Goal: Transaction & Acquisition: Purchase product/service

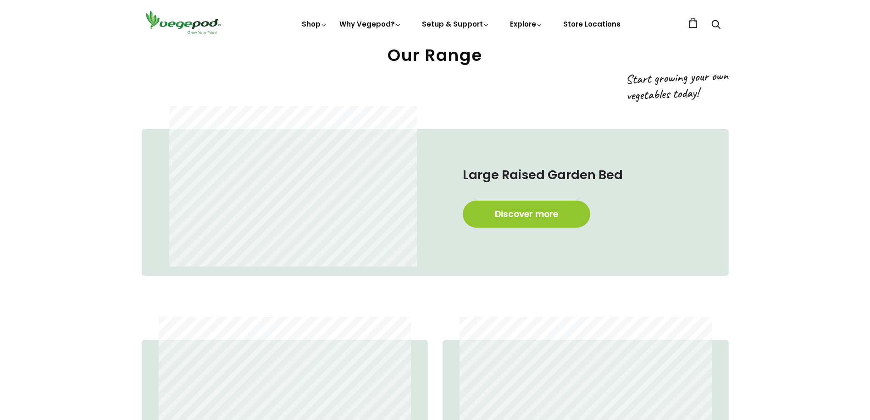
scroll to position [596, 0]
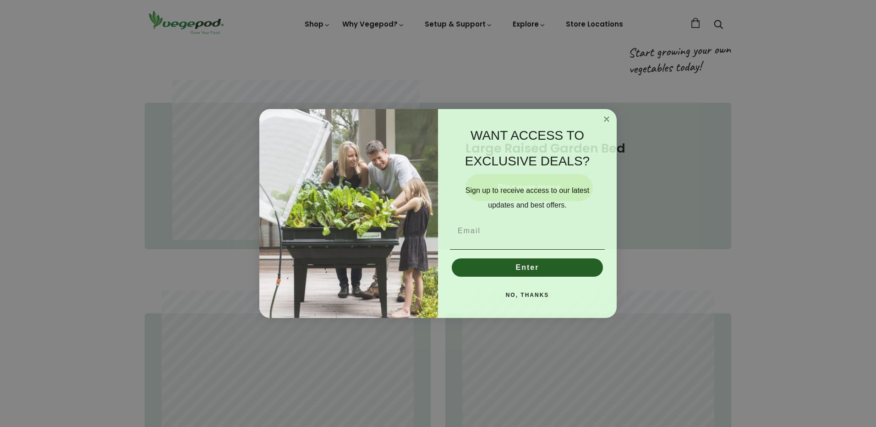
click at [608, 119] on circle "Close dialog" at bounding box center [607, 119] width 11 height 11
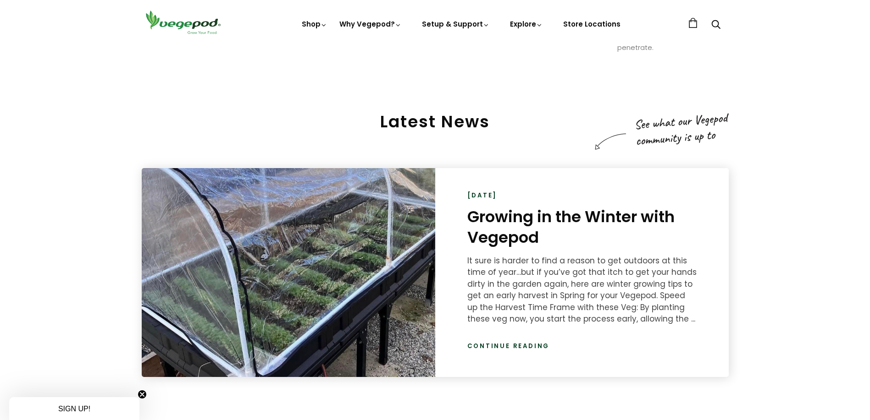
scroll to position [1467, 0]
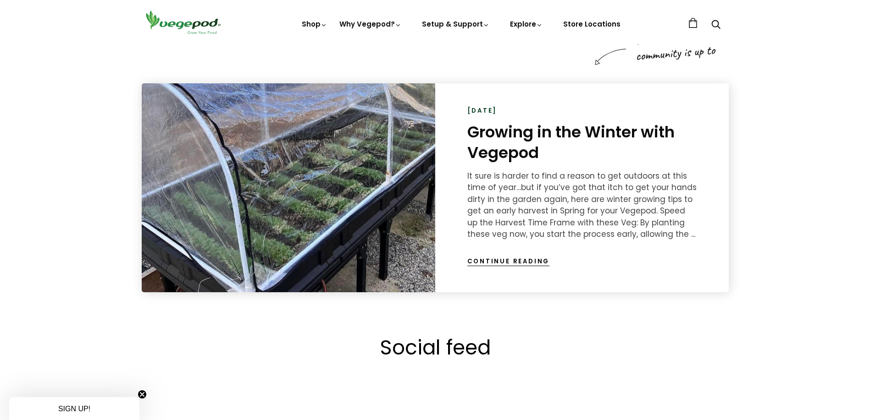
click at [504, 261] on link "Continue reading" at bounding box center [508, 261] width 83 height 9
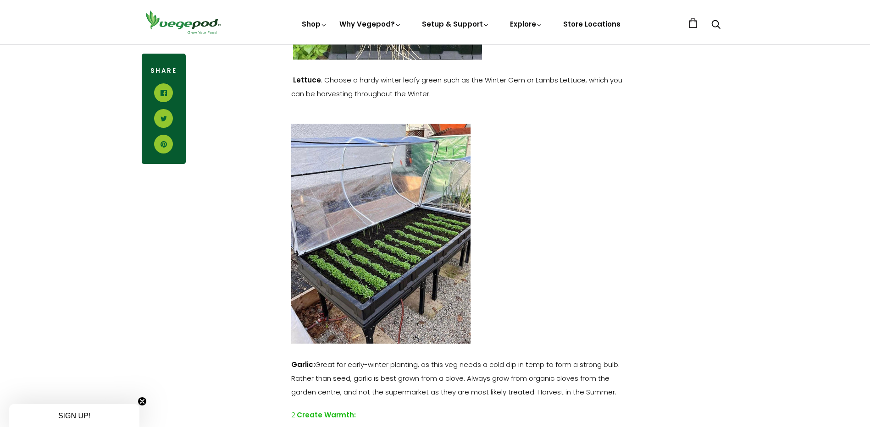
scroll to position [504, 0]
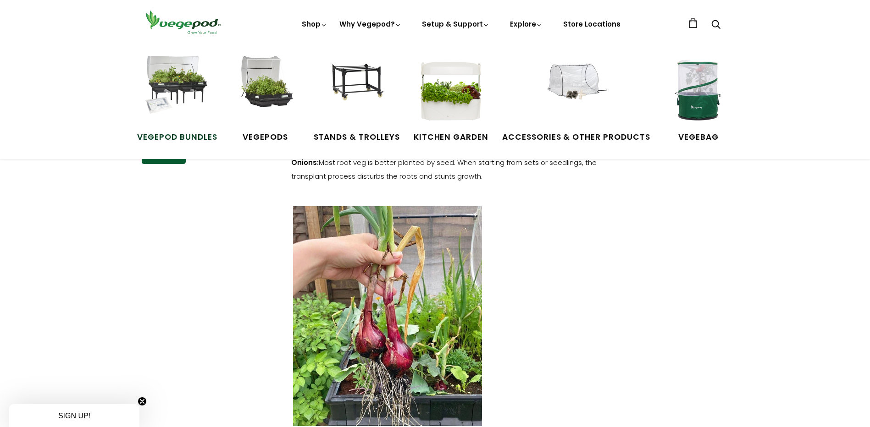
click at [179, 127] on link "Vegepod Bundles" at bounding box center [177, 99] width 80 height 87
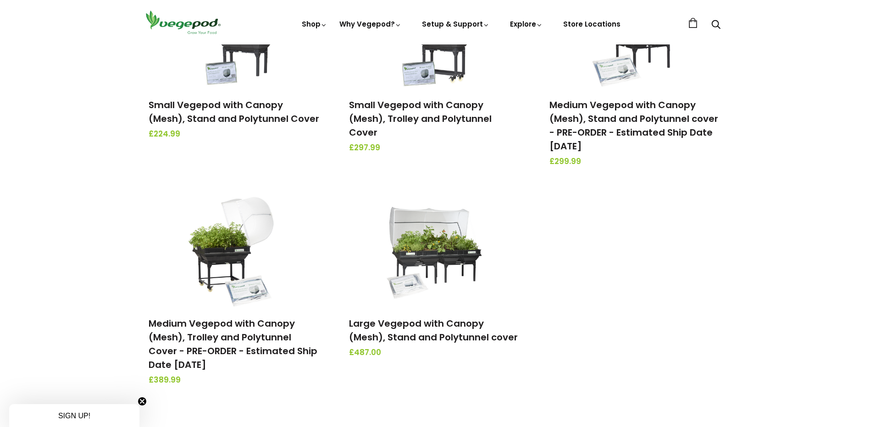
scroll to position [183, 0]
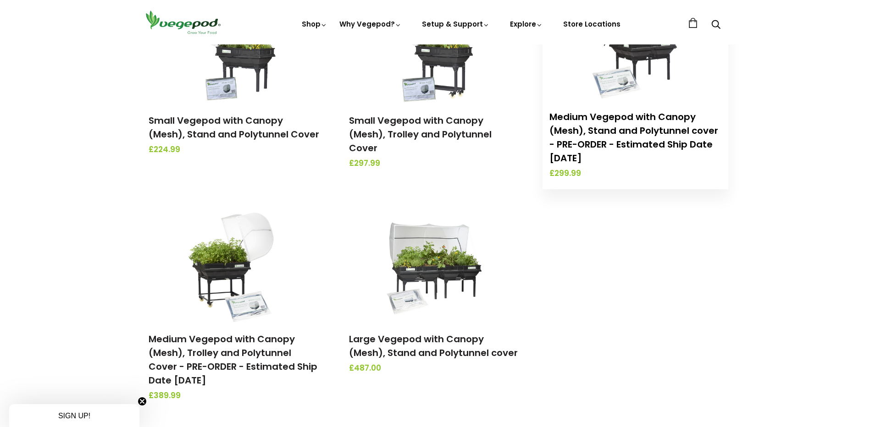
click at [600, 125] on link "Medium Vegepod with Canopy (Mesh), Stand and Polytunnel cover - PRE-ORDER - Est…" at bounding box center [633, 137] width 169 height 54
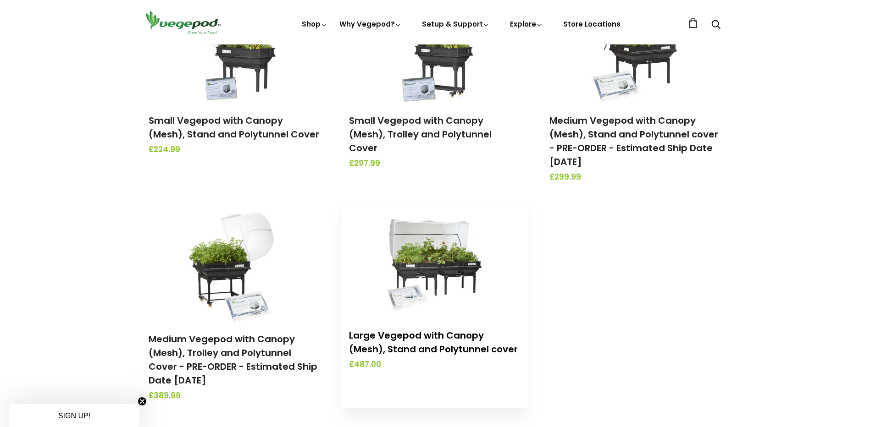
click at [429, 339] on link "Large Vegepod with Canopy (Mesh), Stand and Polytunnel cover" at bounding box center [433, 342] width 169 height 27
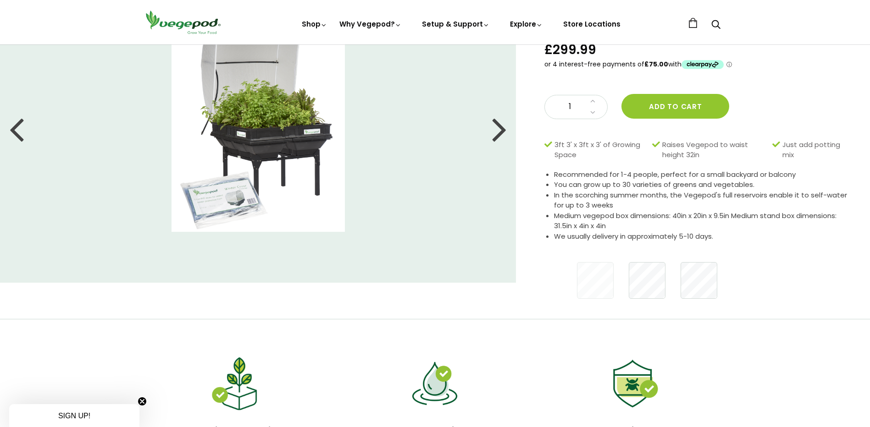
scroll to position [92, 0]
click at [496, 138] on div at bounding box center [499, 128] width 15 height 41
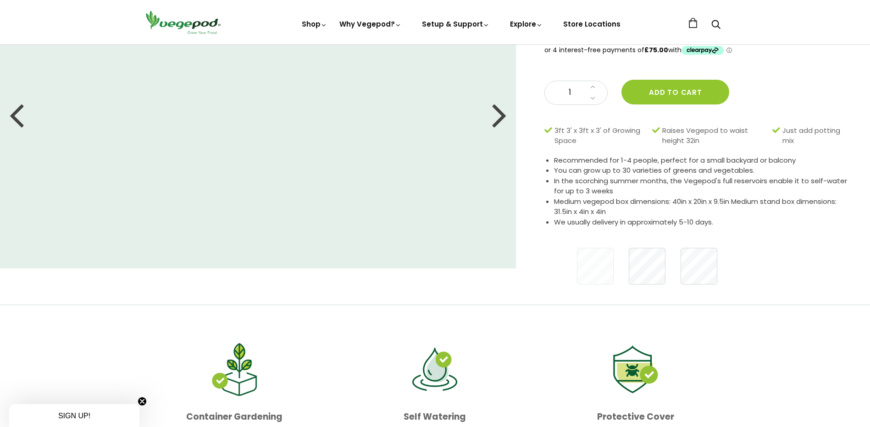
scroll to position [46, 0]
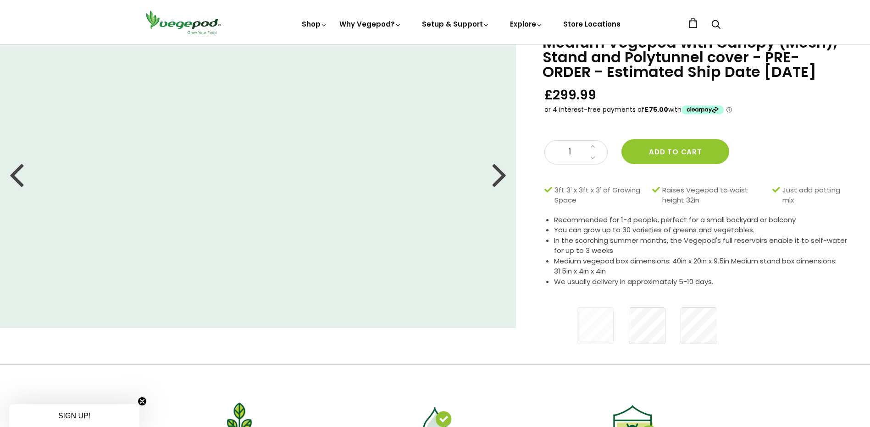
click at [496, 157] on div at bounding box center [499, 174] width 15 height 41
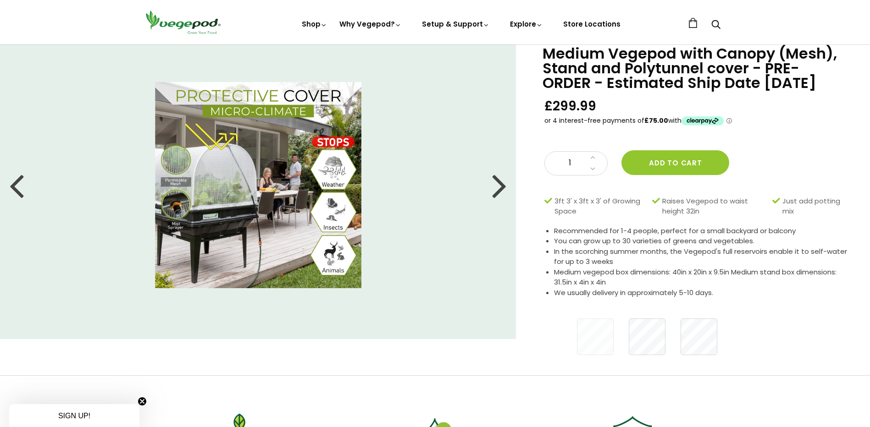
scroll to position [0, 0]
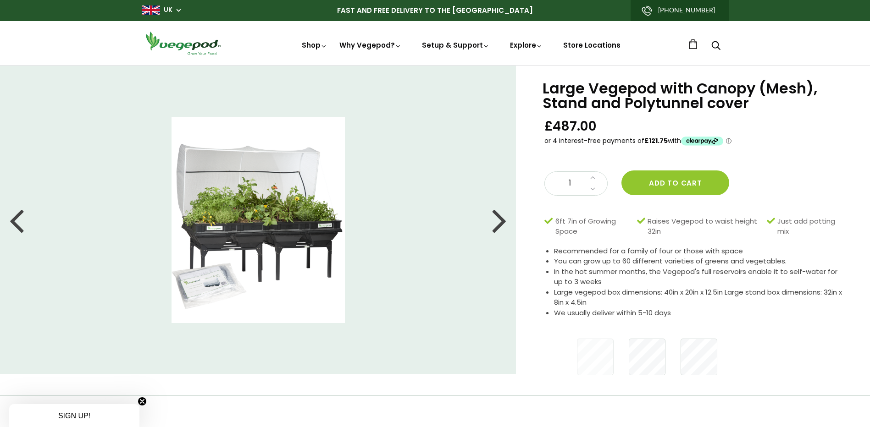
click at [499, 225] on div at bounding box center [499, 219] width 15 height 41
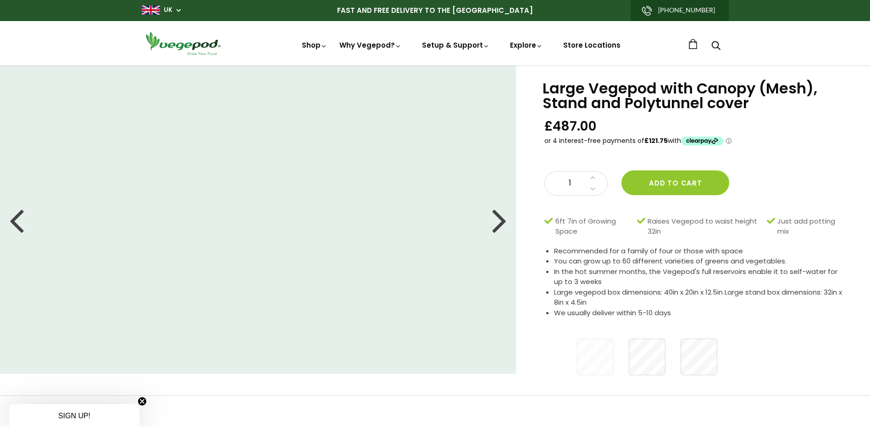
click at [499, 225] on div at bounding box center [499, 219] width 15 height 41
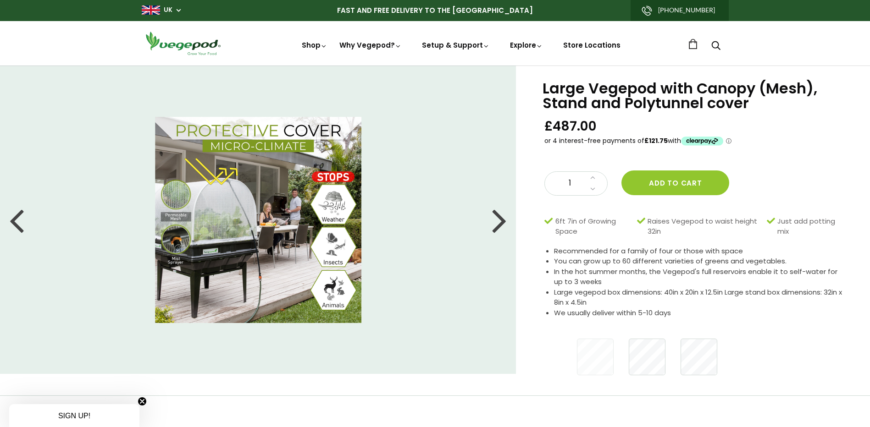
click at [499, 225] on div at bounding box center [499, 219] width 15 height 41
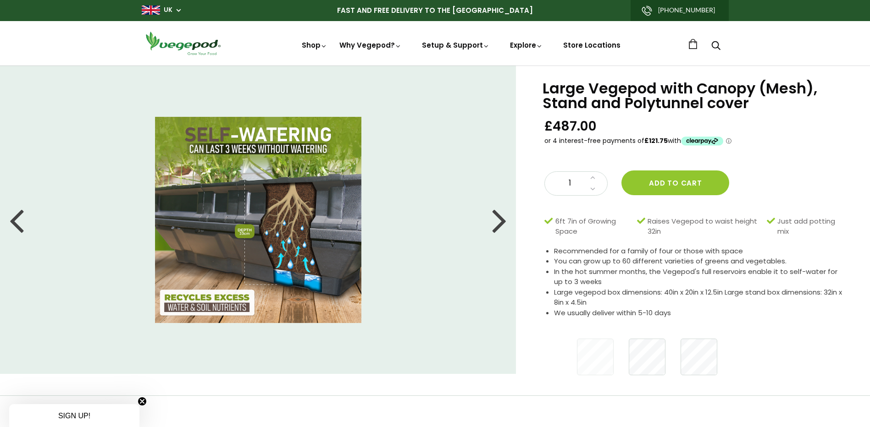
click at [505, 225] on div at bounding box center [499, 219] width 15 height 41
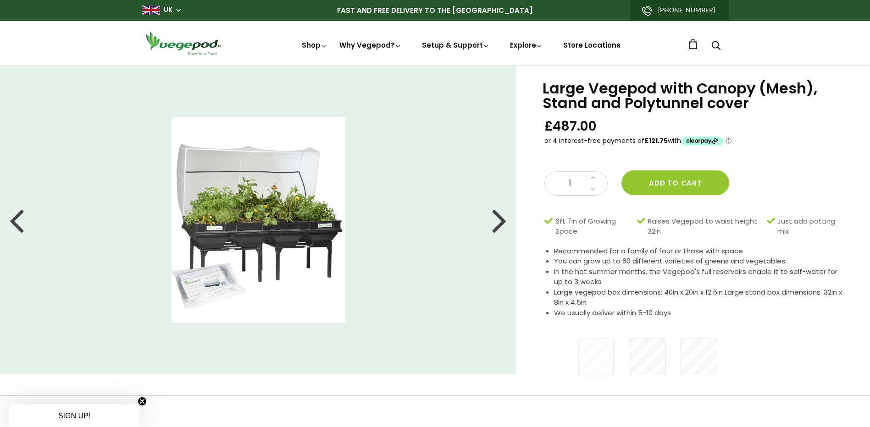
click at [505, 225] on div at bounding box center [499, 219] width 15 height 41
